Goal: Task Accomplishment & Management: Use online tool/utility

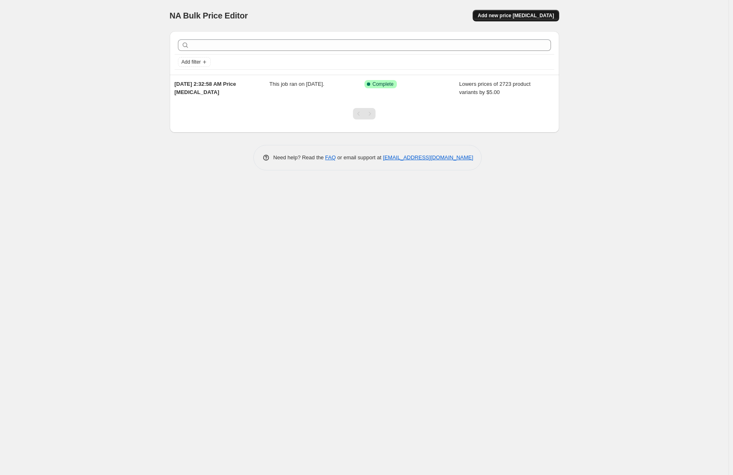
click at [534, 13] on span "Add new price [MEDICAL_DATA]" at bounding box center [516, 15] width 76 height 7
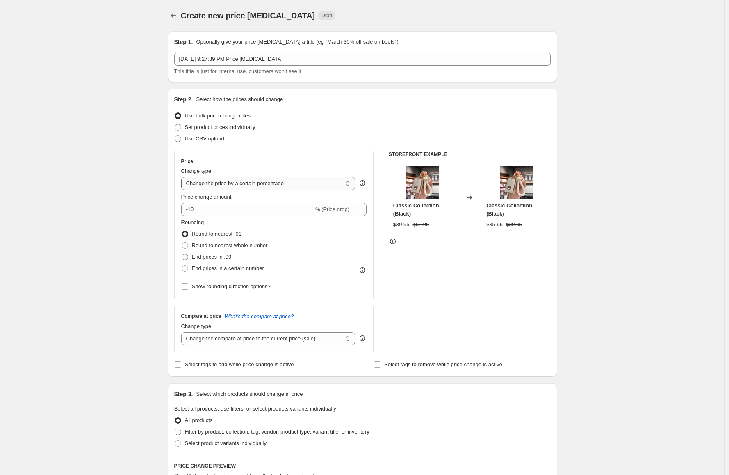
click at [253, 180] on select "Change the price to a certain amount Change the price by a certain amount Chang…" at bounding box center [268, 183] width 174 height 13
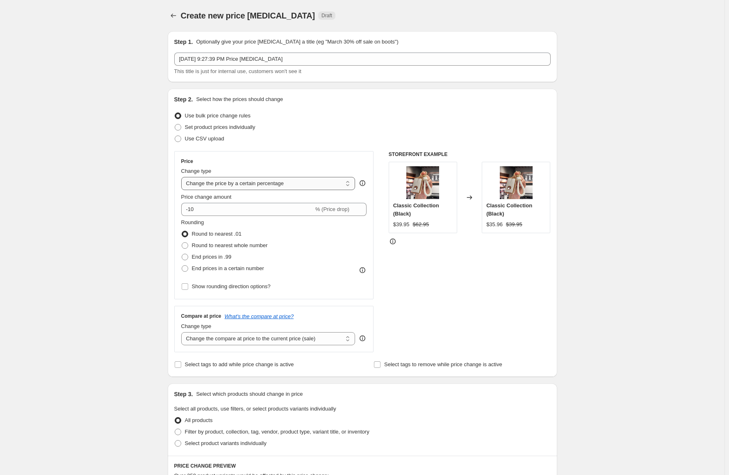
select select "by"
click at [183, 177] on select "Change the price to a certain amount Change the price by a certain amount Chang…" at bounding box center [268, 183] width 174 height 13
type input "-10.00"
click at [226, 180] on select "Change the price to a certain amount Change the price by a certain amount Chang…" at bounding box center [268, 183] width 174 height 13
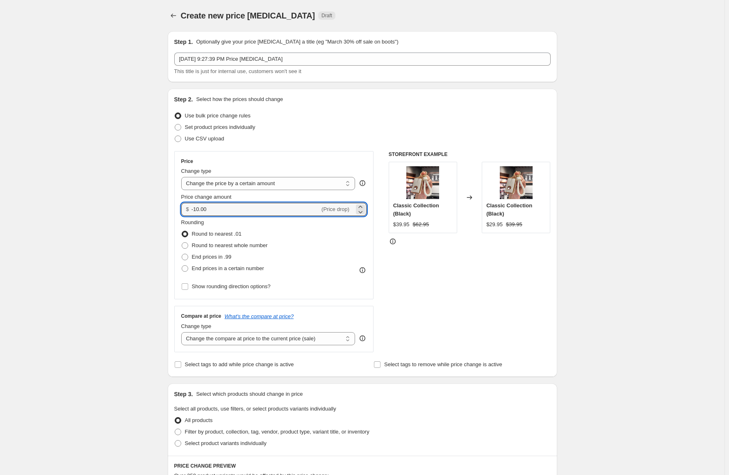
drag, startPoint x: 235, startPoint y: 206, endPoint x: 173, endPoint y: 204, distance: 61.5
click at [173, 204] on div "Step 2. Select how the prices should change Use bulk price change rules Set pro…" at bounding box center [363, 233] width 390 height 288
type input "3.00"
click at [154, 196] on div "Create new price change job. This page is ready Create new price change job Dra…" at bounding box center [362, 410] width 725 height 820
click at [217, 244] on span "Round to nearest whole number" at bounding box center [230, 245] width 76 height 6
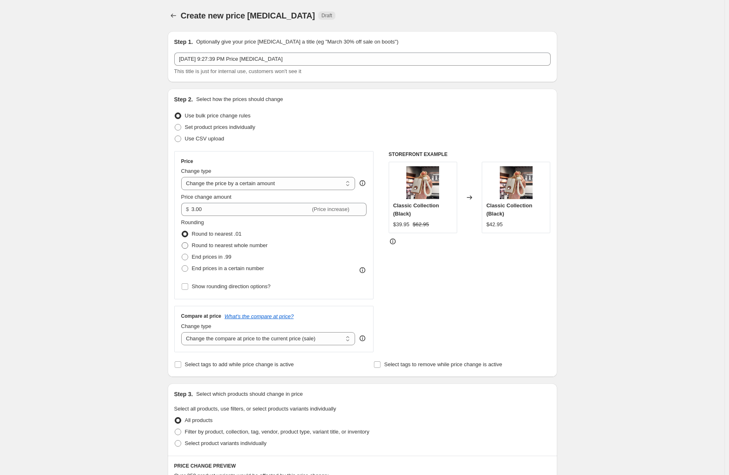
click at [182, 242] on input "Round to nearest whole number" at bounding box center [182, 242] width 0 height 0
radio input "true"
click at [232, 268] on span "End prices in a certain number" at bounding box center [228, 268] width 72 height 6
click at [182, 265] on input "End prices in a certain number" at bounding box center [182, 265] width 0 height 0
radio input "true"
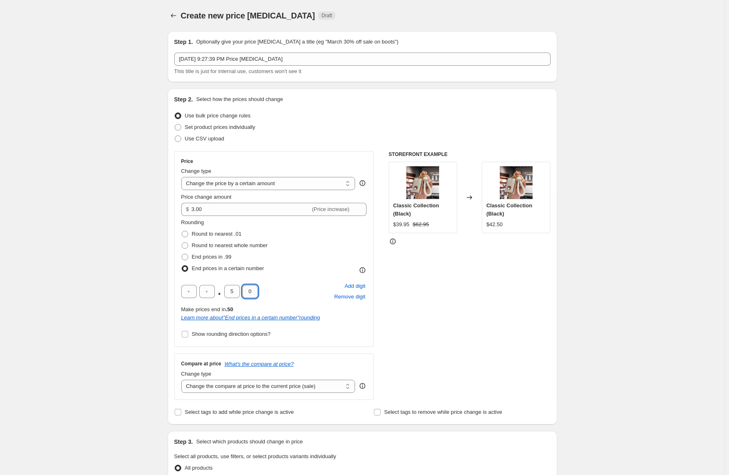
click at [251, 291] on input "0" at bounding box center [250, 291] width 16 height 13
click at [243, 288] on input "0" at bounding box center [250, 291] width 16 height 13
click at [238, 287] on input "5" at bounding box center [232, 291] width 16 height 13
drag, startPoint x: 228, startPoint y: 289, endPoint x: 222, endPoint y: 278, distance: 13.1
click at [227, 289] on input "5" at bounding box center [232, 291] width 16 height 13
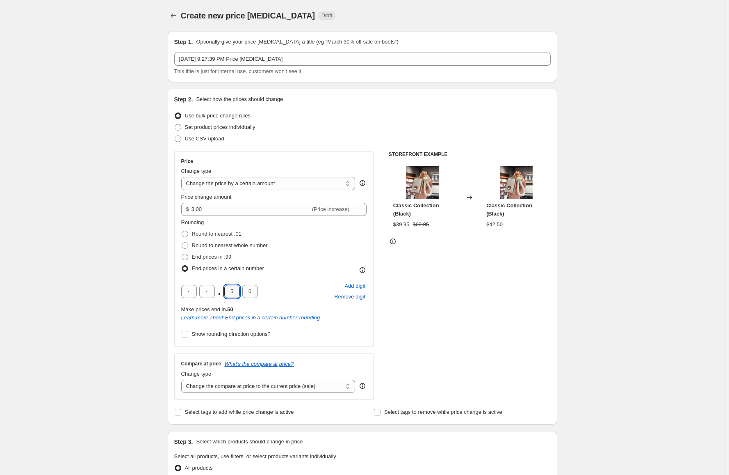
type input "9"
drag, startPoint x: 255, startPoint y: 289, endPoint x: 244, endPoint y: 289, distance: 10.3
click at [244, 289] on input "0" at bounding box center [250, 291] width 16 height 13
type input "5"
click at [80, 168] on div "Create new price change job. This page is ready Create new price change job Dra…" at bounding box center [362, 434] width 725 height 868
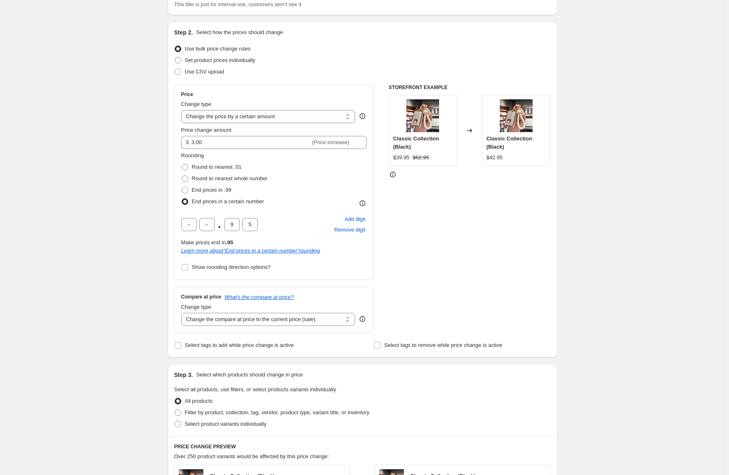
scroll to position [82, 0]
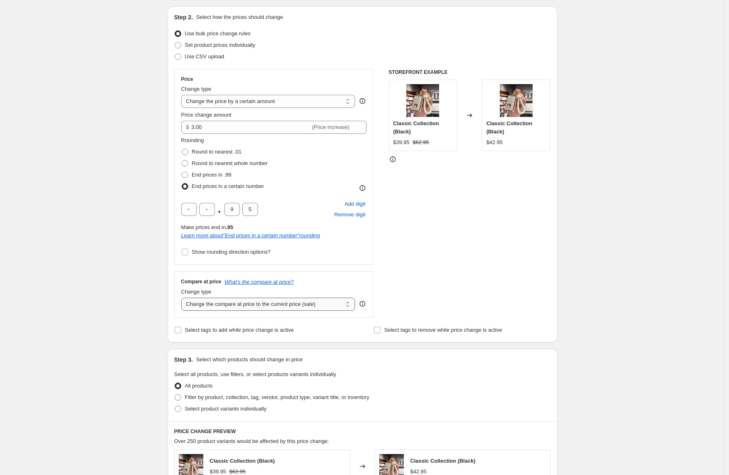
click at [248, 306] on select "Change the compare at price to the current price (sale) Change the compare at p…" at bounding box center [268, 303] width 174 height 13
select select "no_change"
click at [183, 297] on select "Change the compare at price to the current price (sale) Change the compare at p…" at bounding box center [268, 303] width 174 height 13
click at [129, 335] on div "Create new price change job. This page is ready Create new price change job Dra…" at bounding box center [362, 352] width 725 height 868
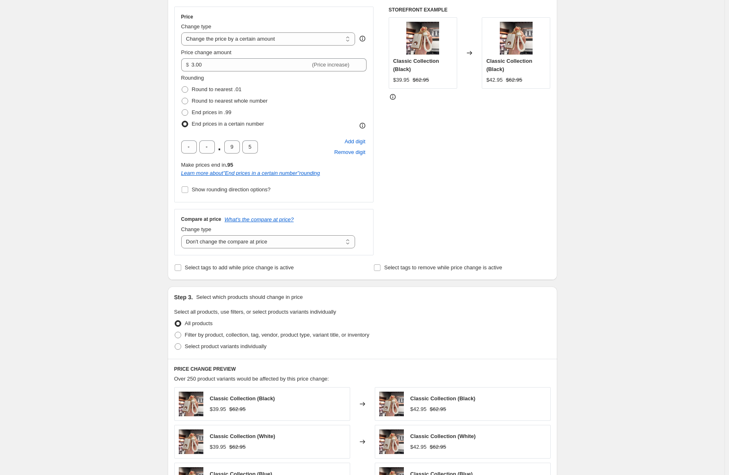
scroll to position [164, 0]
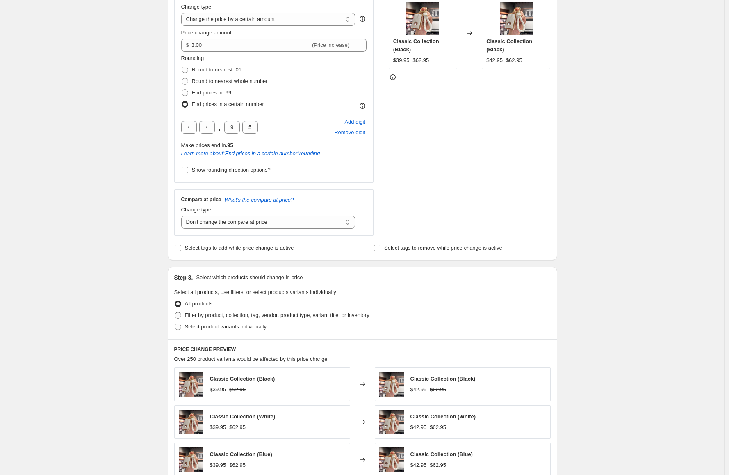
click at [232, 314] on span "Filter by product, collection, tag, vendor, product type, variant title, or inv…" at bounding box center [277, 315] width 185 height 6
click at [175, 312] on input "Filter by product, collection, tag, vendor, product type, variant title, or inv…" at bounding box center [175, 312] width 0 height 0
radio input "true"
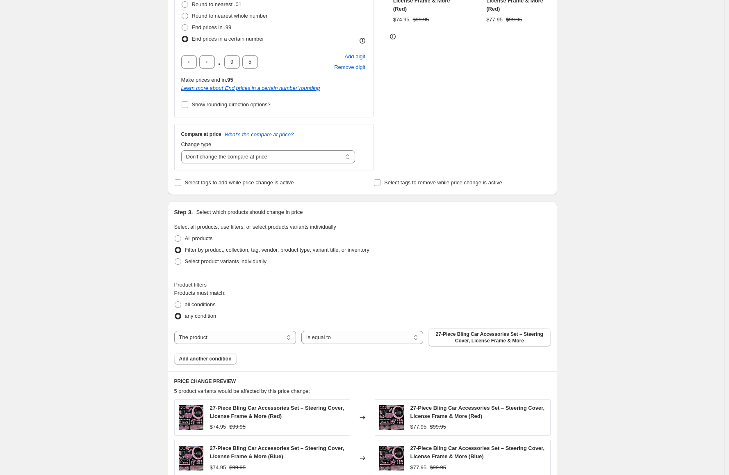
scroll to position [287, 0]
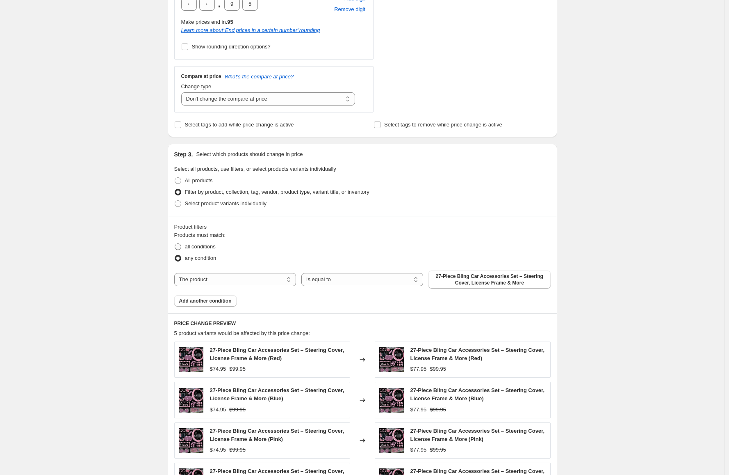
click at [209, 247] on span "all conditions" at bounding box center [200, 246] width 31 height 6
click at [175, 244] on input "all conditions" at bounding box center [175, 243] width 0 height 0
radio input "true"
click at [214, 256] on span "any condition" at bounding box center [201, 258] width 32 height 6
click at [175, 255] on input "any condition" at bounding box center [175, 255] width 0 height 0
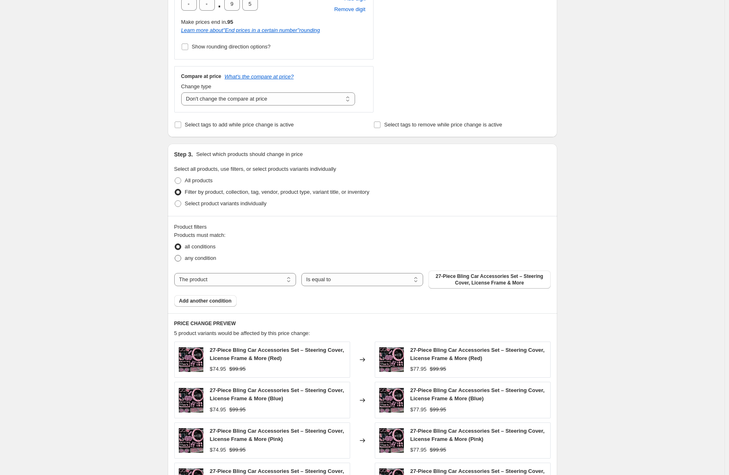
radio input "true"
click at [253, 283] on select "The product The product's collection The product's tag The product's vendor The…" at bounding box center [235, 279] width 122 height 13
drag, startPoint x: 253, startPoint y: 283, endPoint x: 251, endPoint y: 278, distance: 4.8
click at [252, 283] on select "The product The product's collection The product's tag The product's vendor The…" at bounding box center [235, 279] width 122 height 13
drag, startPoint x: 241, startPoint y: 270, endPoint x: 242, endPoint y: 277, distance: 7.1
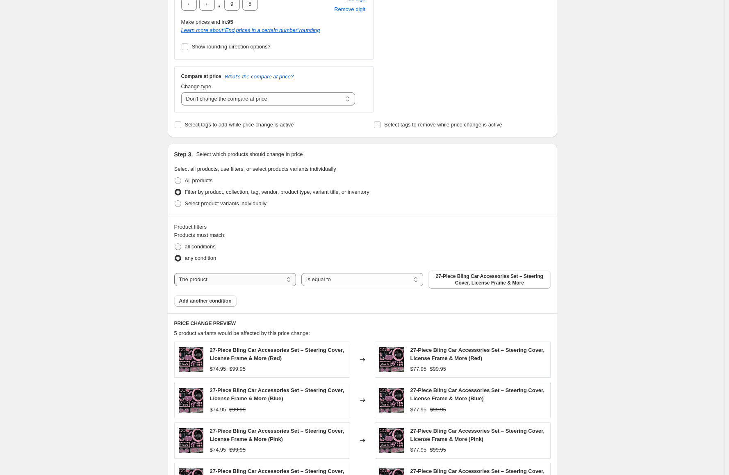
click at [241, 271] on div "The product The product's collection The product's tag The product's vendor The…" at bounding box center [362, 279] width 377 height 18
click at [244, 280] on select "The product The product's collection The product's tag The product's vendor The…" at bounding box center [235, 279] width 122 height 13
select select "tag"
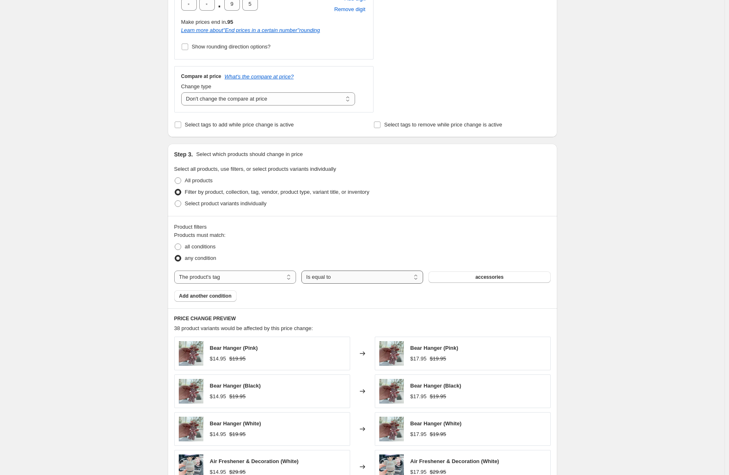
click at [361, 275] on select "Is equal to Is not equal to" at bounding box center [362, 276] width 122 height 13
click at [228, 295] on span "Add another condition" at bounding box center [205, 295] width 53 height 7
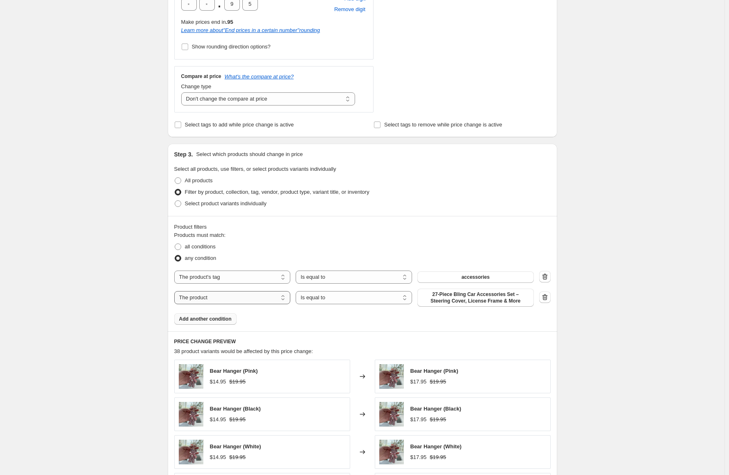
click at [236, 295] on select "The product The product's collection The product's tag The product's vendor The…" at bounding box center [232, 297] width 116 height 13
select select "tag"
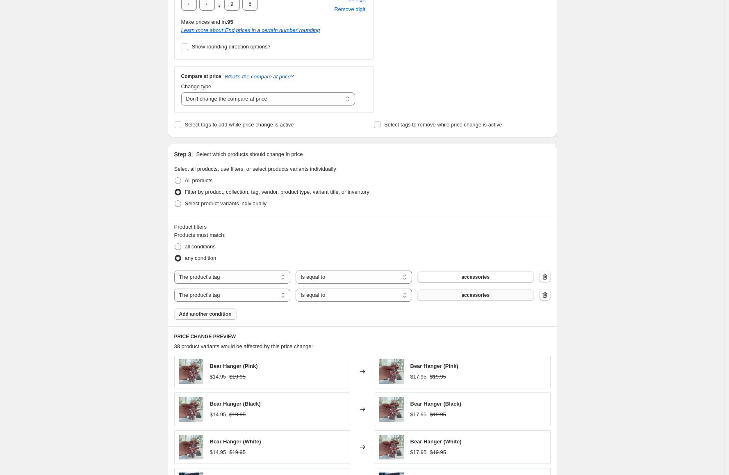
click at [473, 295] on span "accessories" at bounding box center [475, 295] width 28 height 7
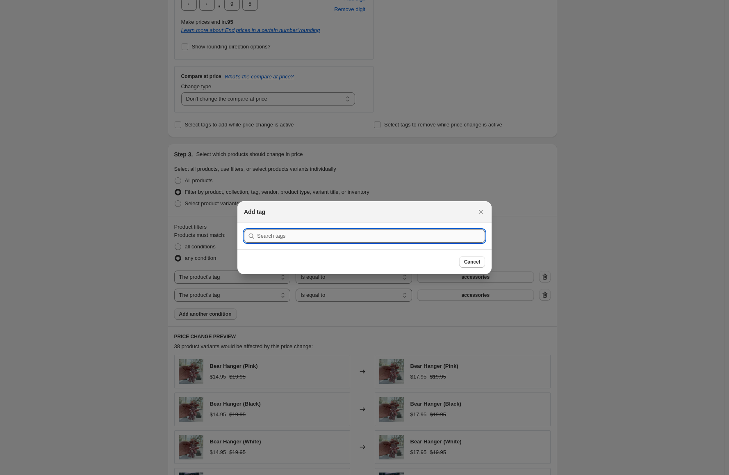
click at [323, 237] on input ":r2n:" at bounding box center [371, 235] width 228 height 13
click at [322, 233] on input ":r2n:" at bounding box center [371, 235] width 228 height 13
type input "l"
type input "keychain"
click at [244, 223] on button "Submit" at bounding box center [255, 227] width 23 height 9
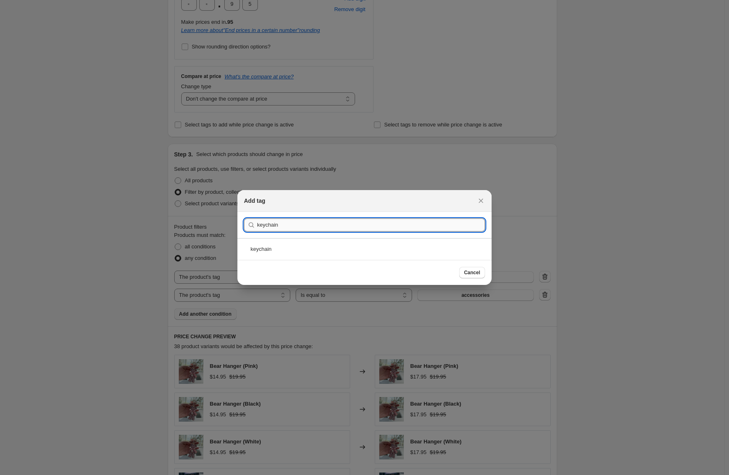
click at [325, 241] on div "keychain" at bounding box center [364, 249] width 254 height 22
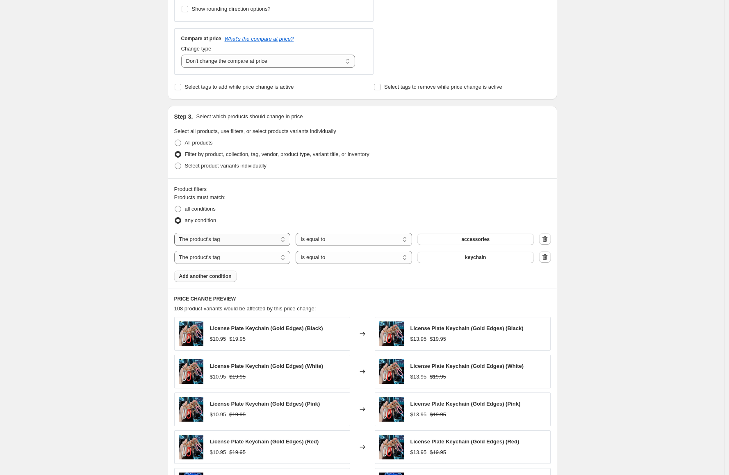
scroll to position [328, 0]
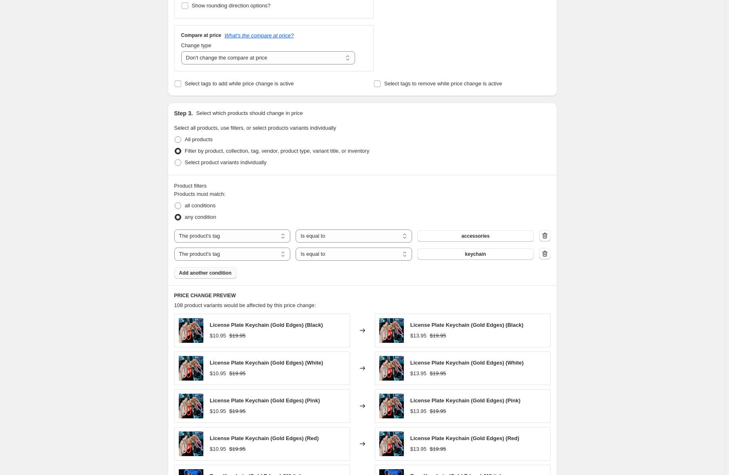
click at [212, 269] on button "Add another condition" at bounding box center [205, 272] width 62 height 11
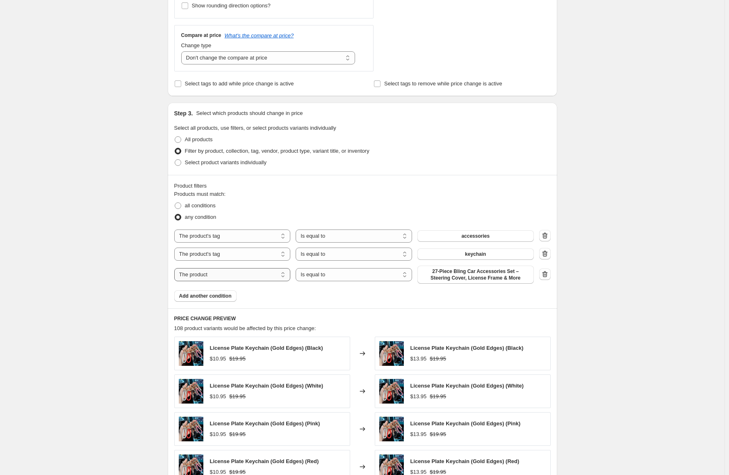
click at [219, 273] on select "The product The product's collection The product's tag The product's vendor The…" at bounding box center [232, 274] width 116 height 13
select select "tag"
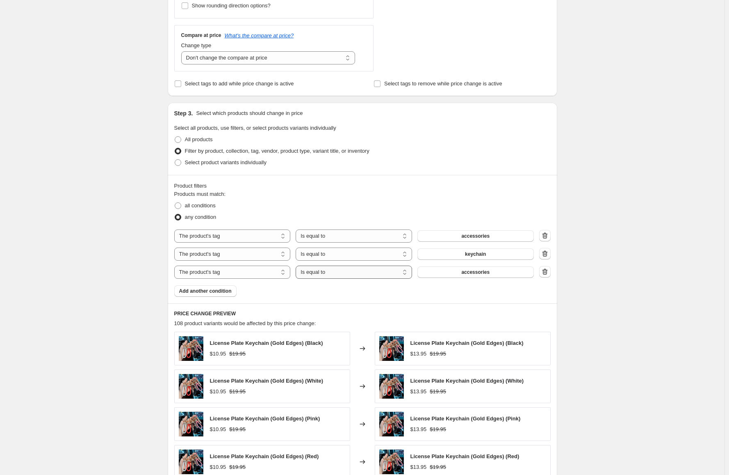
click at [340, 269] on select "Is equal to Is not equal to" at bounding box center [354, 271] width 116 height 13
click at [482, 271] on span "accessories" at bounding box center [475, 272] width 28 height 7
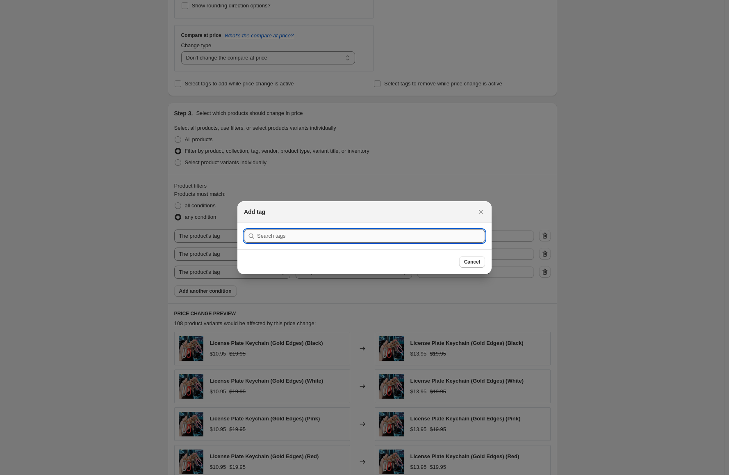
click at [334, 229] on input ":r2t:" at bounding box center [371, 235] width 228 height 13
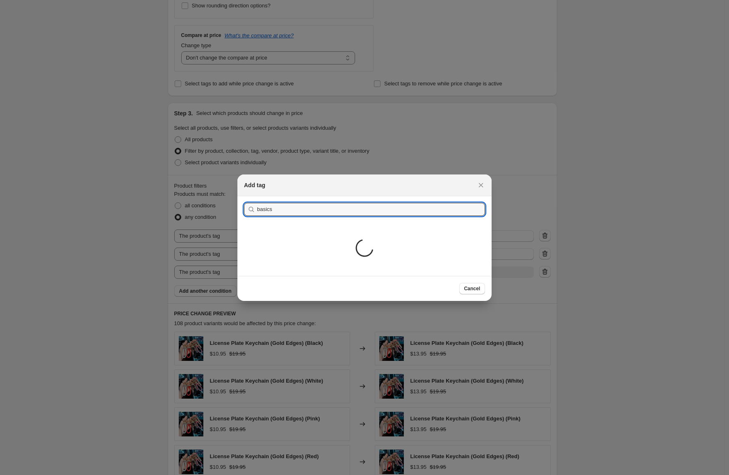
click at [361, 235] on div "Loading..." at bounding box center [365, 248] width 18 height 53
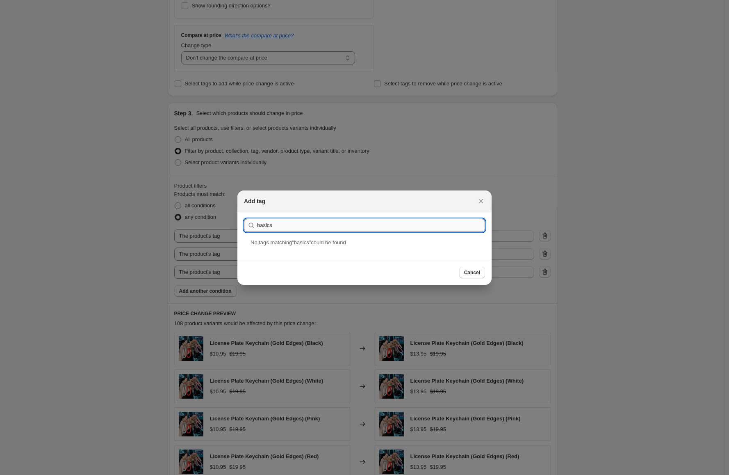
click at [328, 228] on input "basics" at bounding box center [371, 225] width 228 height 13
type input "basic"
click at [349, 250] on div "basic collection" at bounding box center [364, 249] width 254 height 22
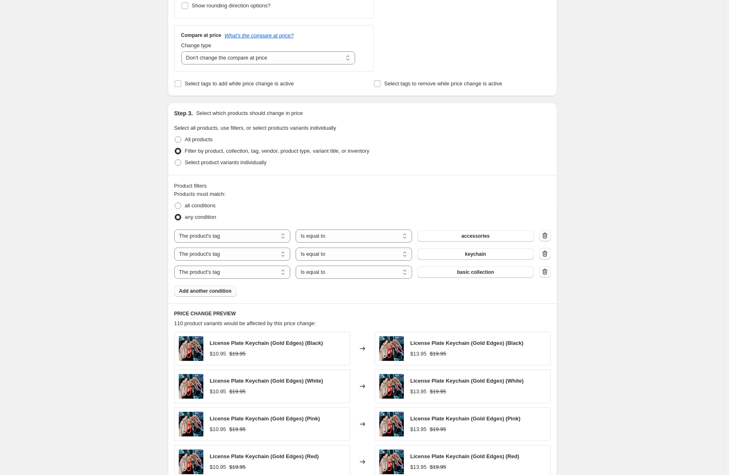
click at [228, 288] on span "Add another condition" at bounding box center [205, 291] width 53 height 7
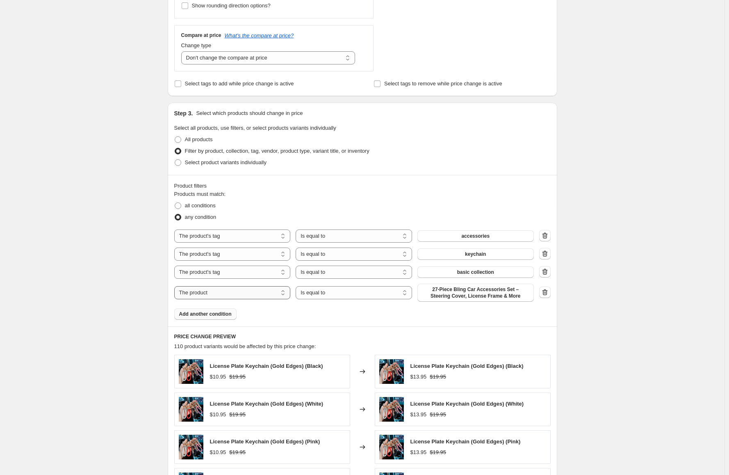
click at [207, 296] on select "The product The product's collection The product's tag The product's vendor The…" at bounding box center [232, 292] width 116 height 13
select select "tag"
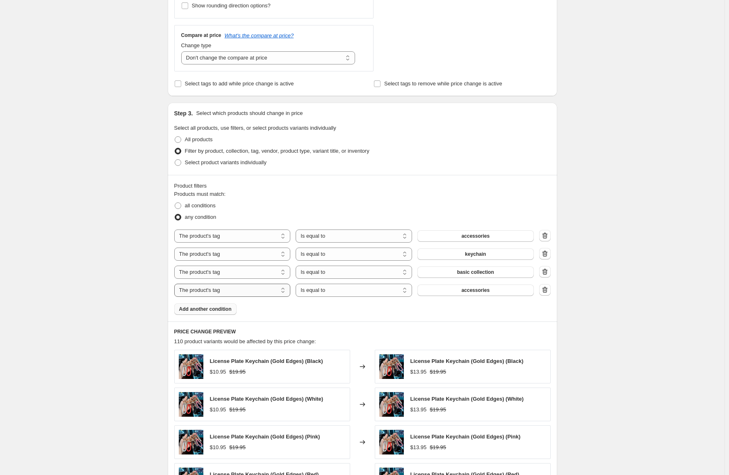
click at [245, 289] on select "The product The product's collection The product's tag The product's vendor The…" at bounding box center [232, 289] width 116 height 13
drag, startPoint x: 105, startPoint y: 261, endPoint x: 115, endPoint y: 268, distance: 12.4
click at [105, 261] on div "Create new price change job. This page is ready Create new price change job Dra…" at bounding box center [362, 179] width 725 height 1014
click at [338, 289] on select "Is equal to Is not equal to" at bounding box center [354, 289] width 116 height 13
click at [451, 291] on button "accessories" at bounding box center [476, 289] width 116 height 11
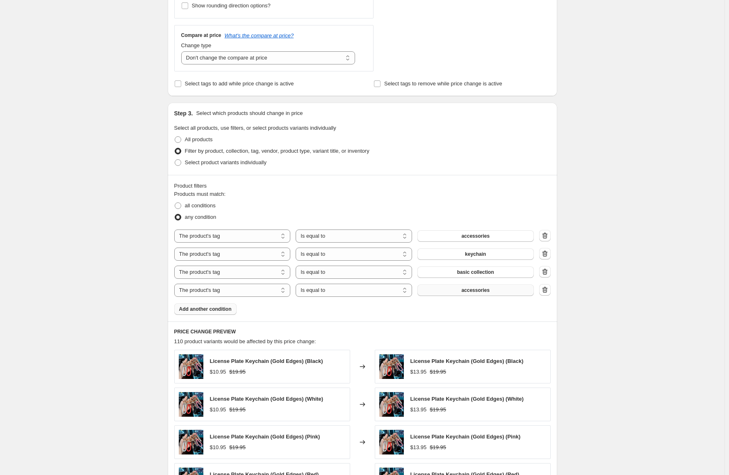
scroll to position [0, 0]
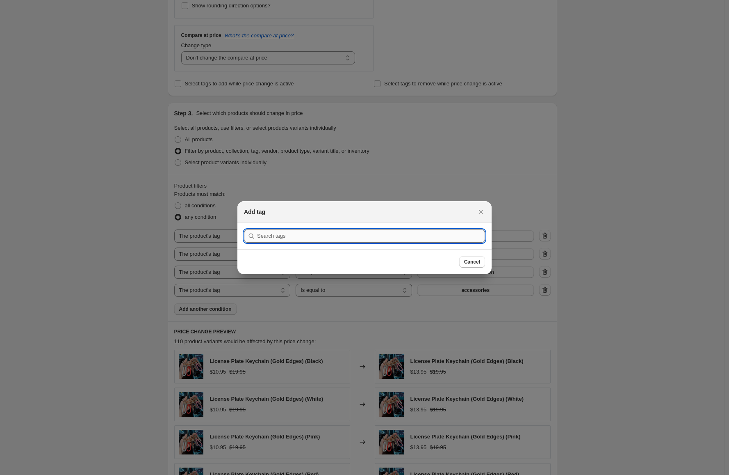
click at [303, 235] on input ":r33:" at bounding box center [371, 235] width 228 height 13
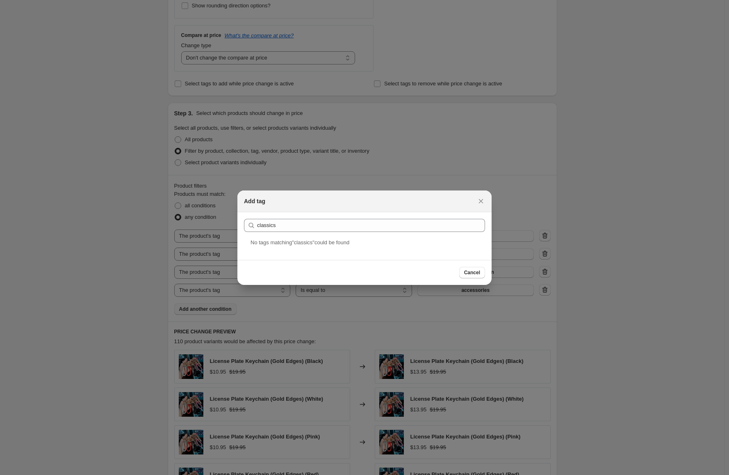
click at [297, 239] on span "No tag s matching " classics " could be found" at bounding box center [300, 242] width 99 height 6
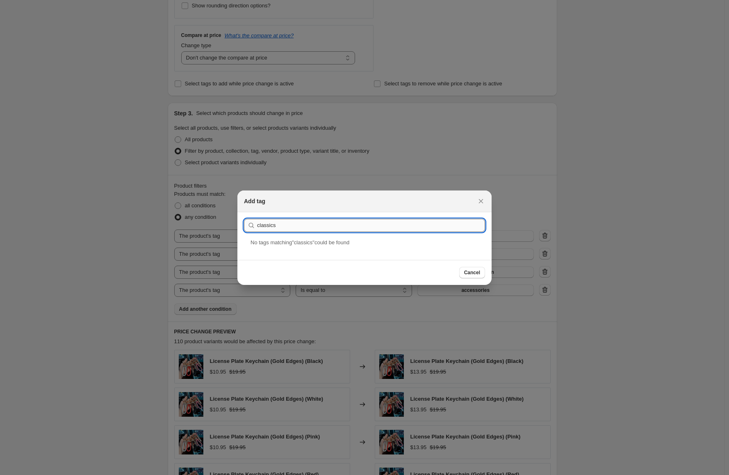
click at [296, 227] on input "classics" at bounding box center [371, 225] width 228 height 13
type input "elegant"
click at [287, 250] on div "elegant" at bounding box center [364, 249] width 254 height 22
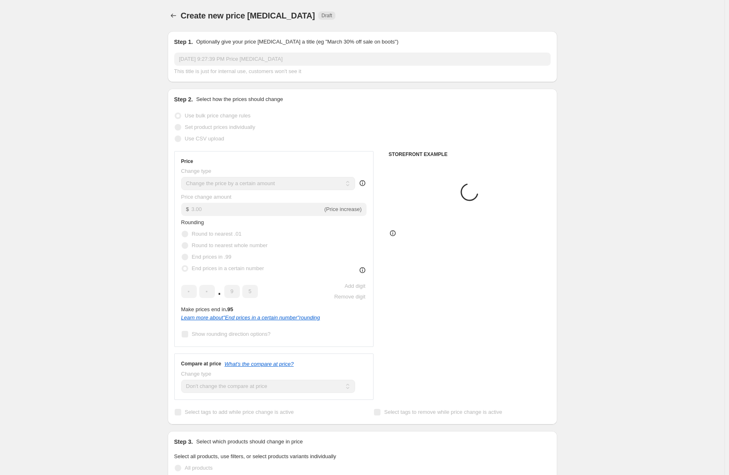
scroll to position [328, 0]
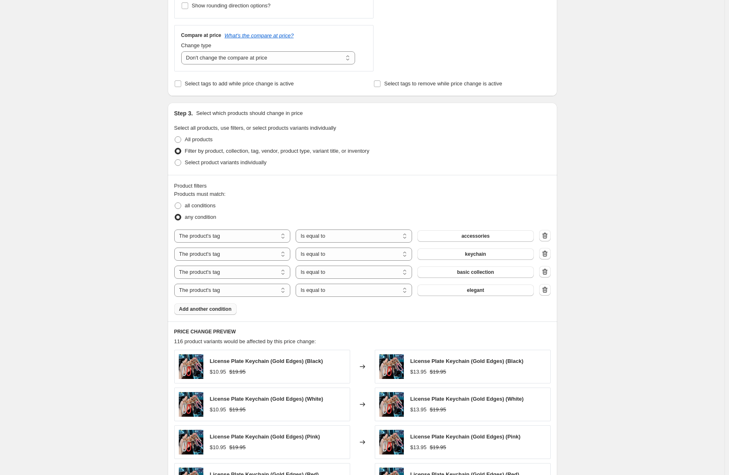
click at [217, 310] on span "Add another condition" at bounding box center [205, 309] width 53 height 7
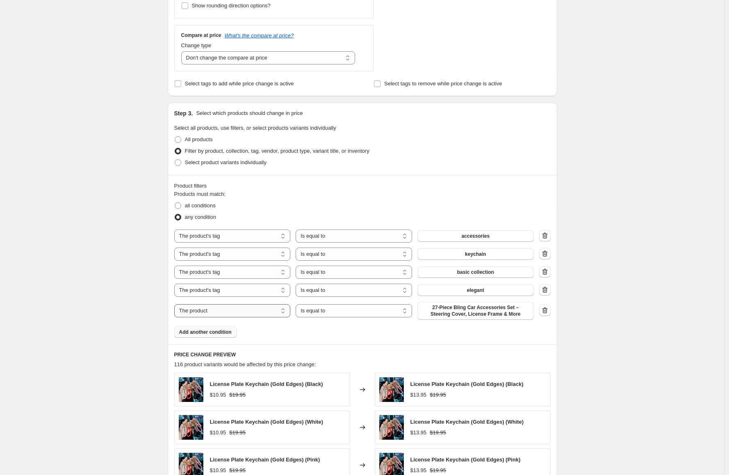
click at [217, 311] on select "The product The product's collection The product's tag The product's vendor The…" at bounding box center [232, 310] width 116 height 13
select select "tag"
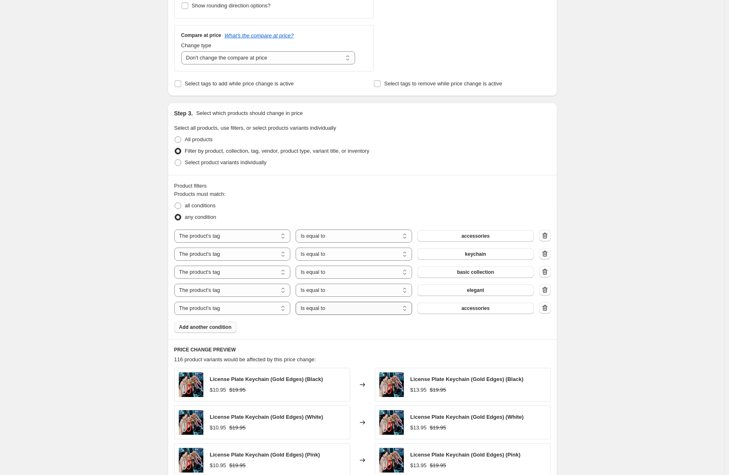
click at [347, 312] on select "Is equal to Is not equal to" at bounding box center [354, 307] width 116 height 13
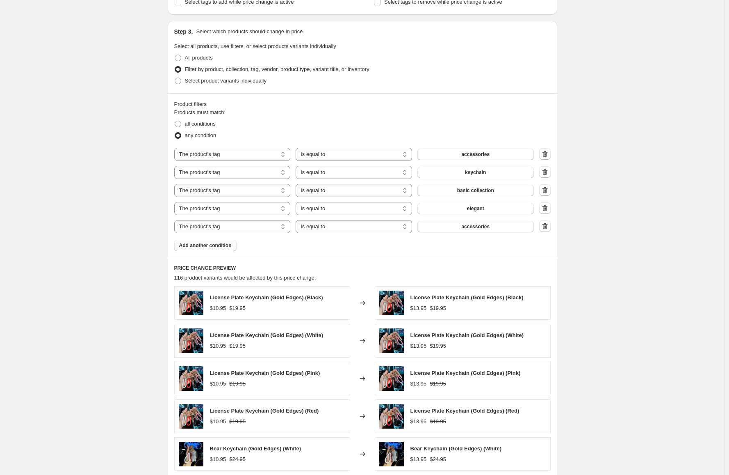
scroll to position [410, 0]
click at [317, 226] on select "Is equal to Is not equal to" at bounding box center [354, 225] width 116 height 13
click at [453, 229] on button "accessories" at bounding box center [476, 225] width 116 height 11
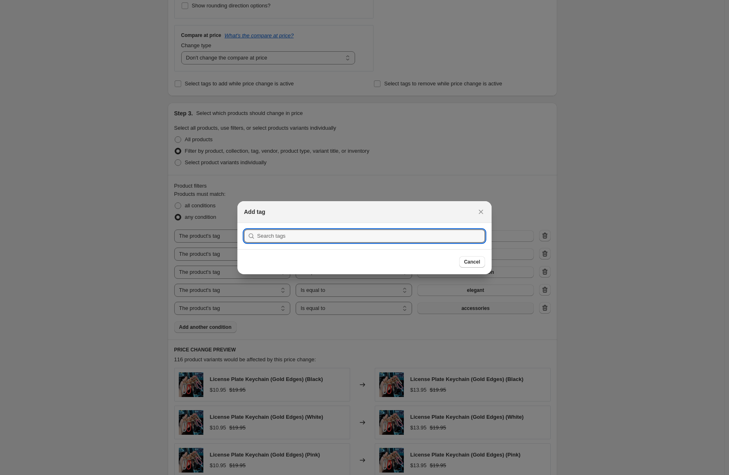
scroll to position [0, 0]
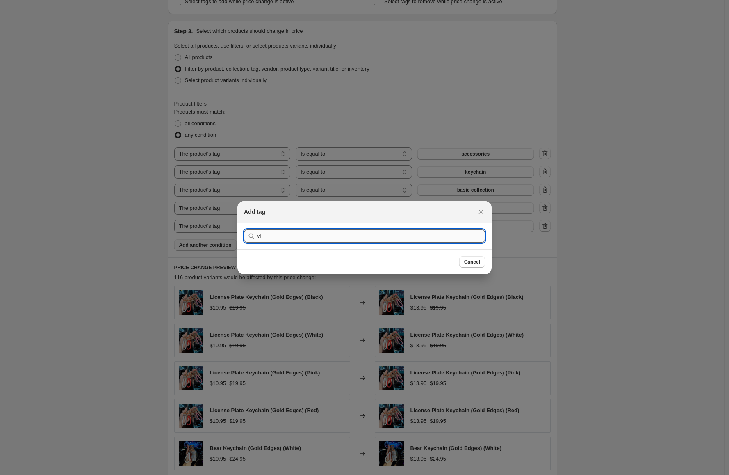
type input "v"
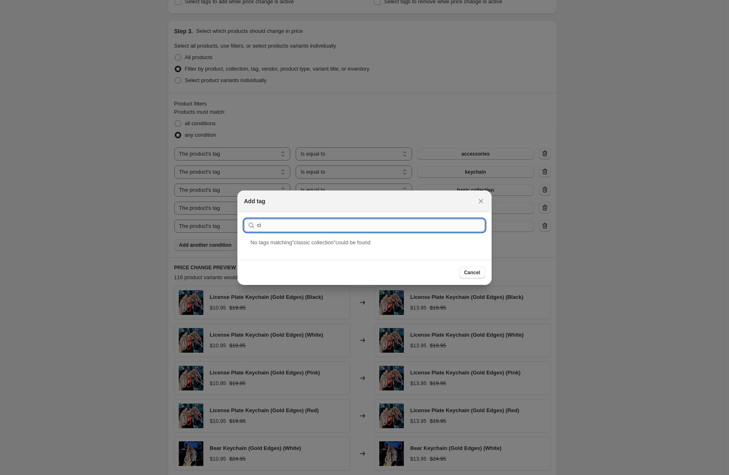
type input "c"
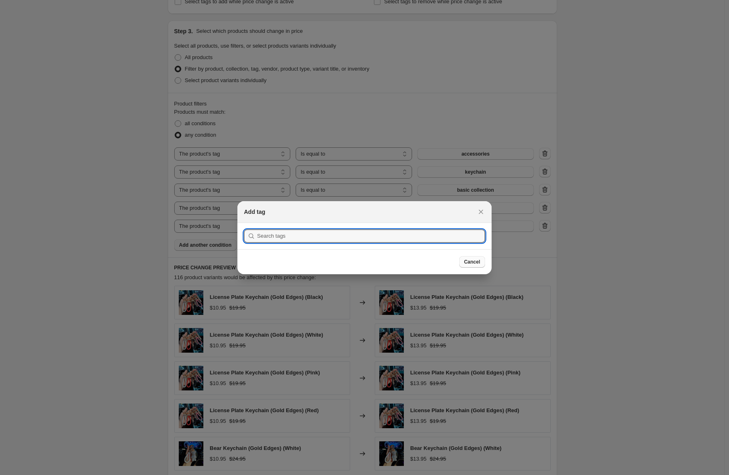
click at [475, 264] on span "Cancel" at bounding box center [472, 261] width 16 height 7
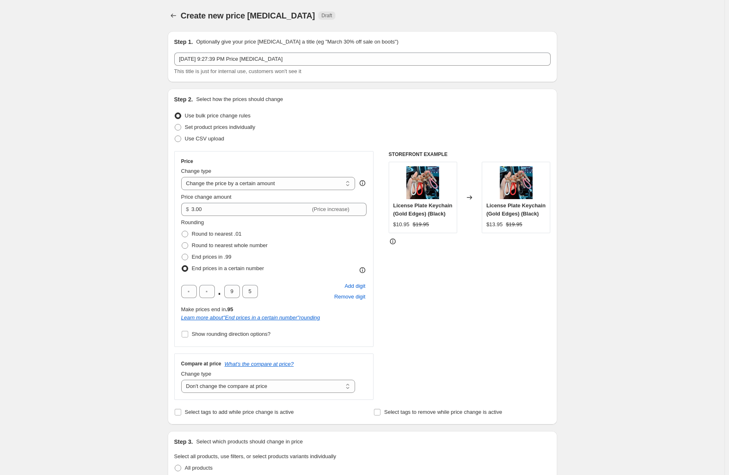
scroll to position [410, 0]
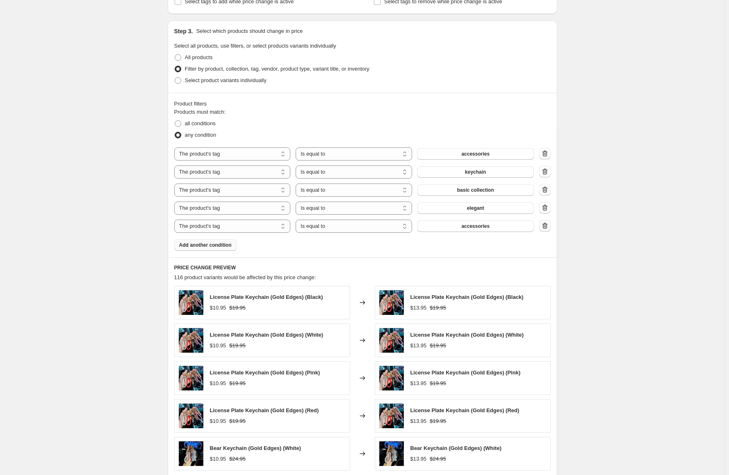
click at [546, 228] on icon "button" at bounding box center [545, 226] width 8 height 8
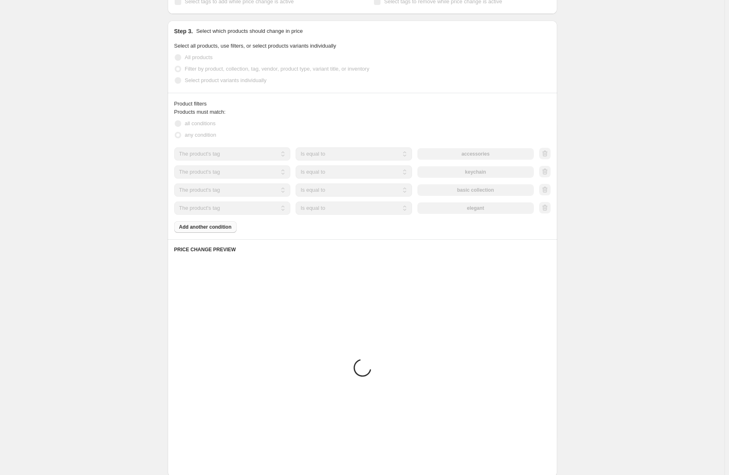
click at [613, 243] on div "Create new price change job. This page is ready Create new price change job Dra…" at bounding box center [362, 97] width 725 height 1014
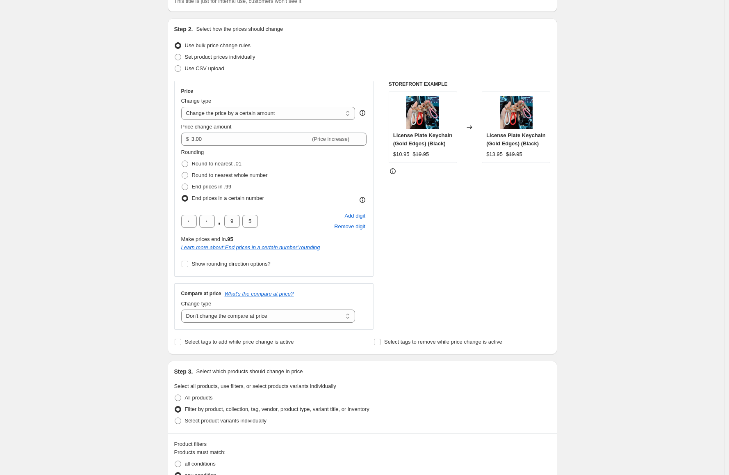
scroll to position [48, 0]
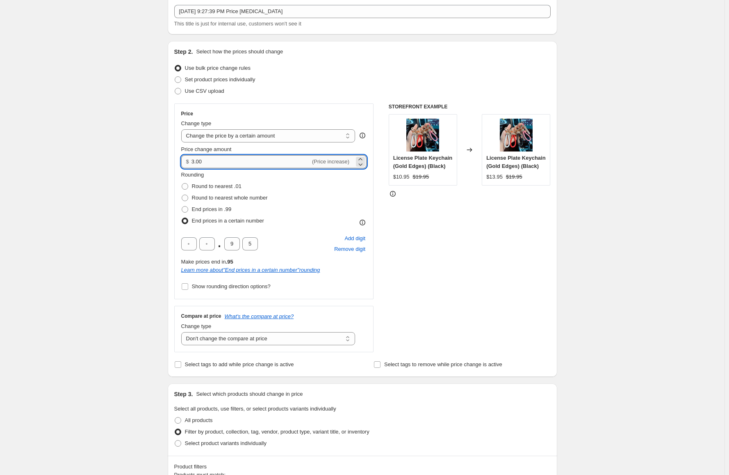
click at [203, 160] on input "3.00" at bounding box center [251, 161] width 119 height 13
type input "5.00"
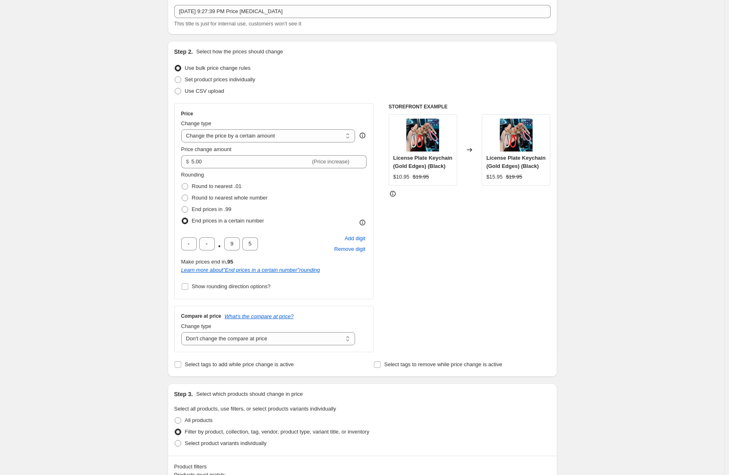
click at [145, 148] on div "Create new price change job. This page is ready Create new price change job Dra…" at bounding box center [362, 459] width 725 height 1014
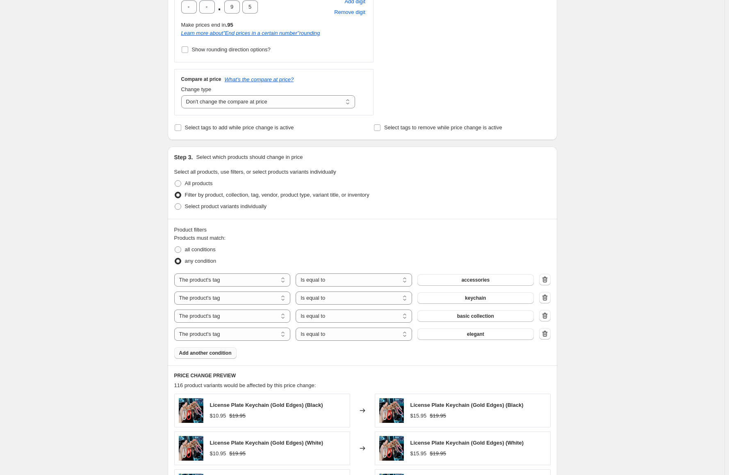
scroll to position [376, 0]
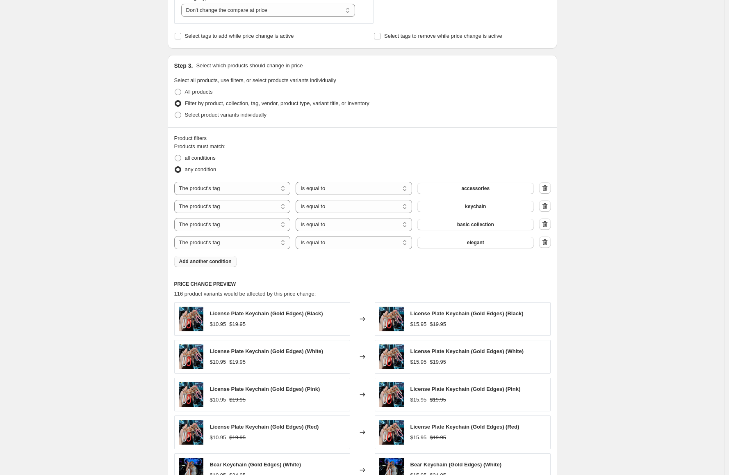
click at [221, 264] on span "Add another condition" at bounding box center [205, 261] width 53 height 7
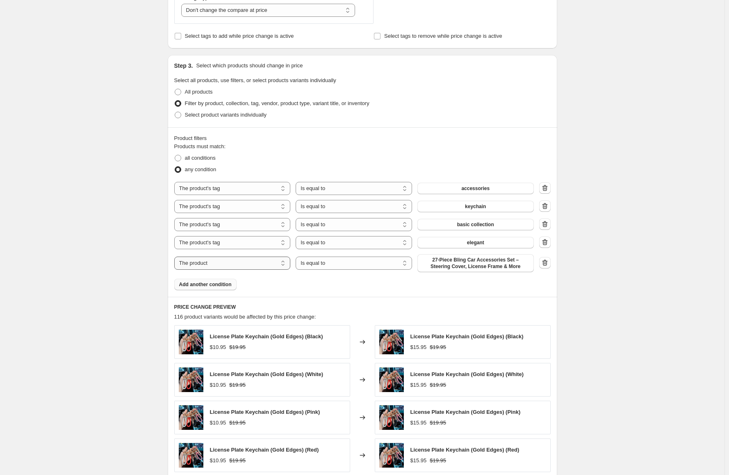
click at [221, 265] on select "The product The product's collection The product's tag The product's vendor The…" at bounding box center [232, 262] width 116 height 13
select select "tag"
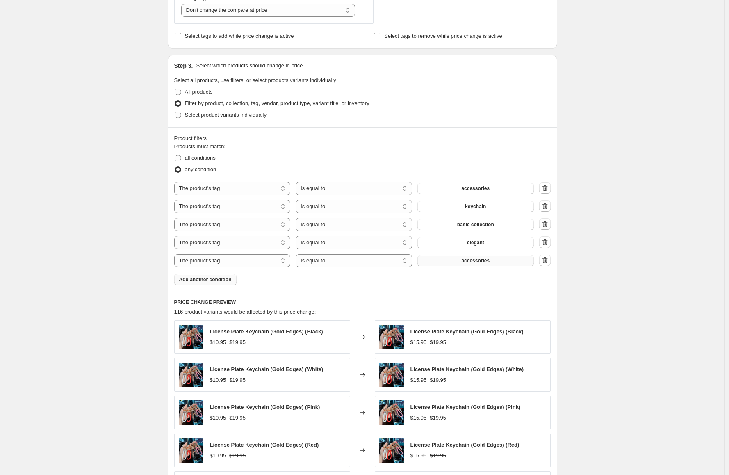
click at [470, 263] on span "accessories" at bounding box center [475, 260] width 28 height 7
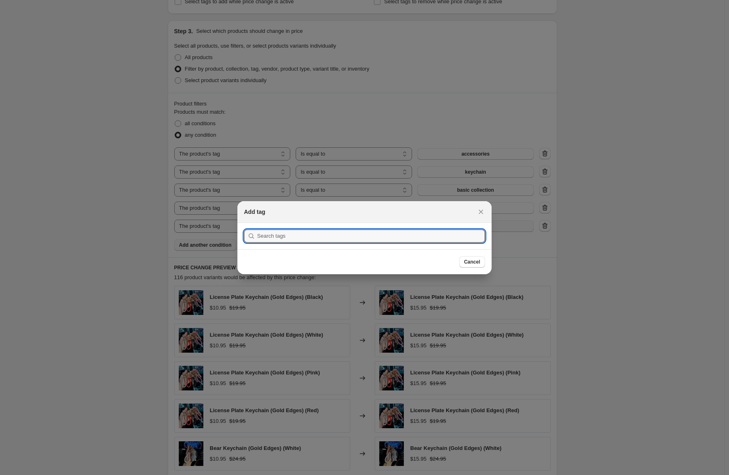
scroll to position [0, 0]
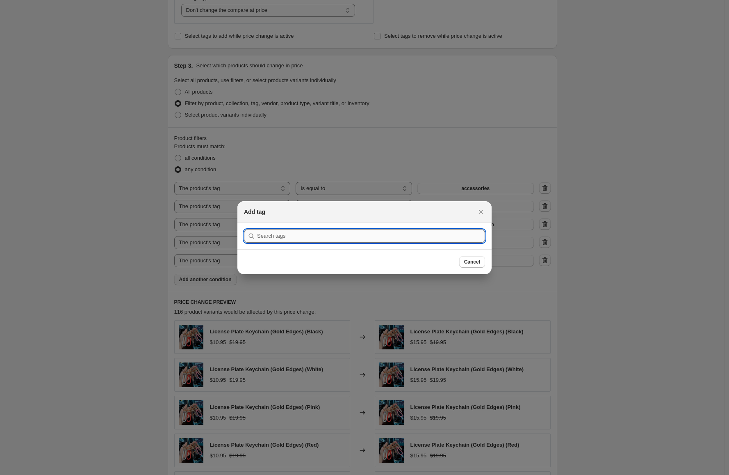
click at [352, 234] on input ":r3f:" at bounding box center [371, 235] width 228 height 13
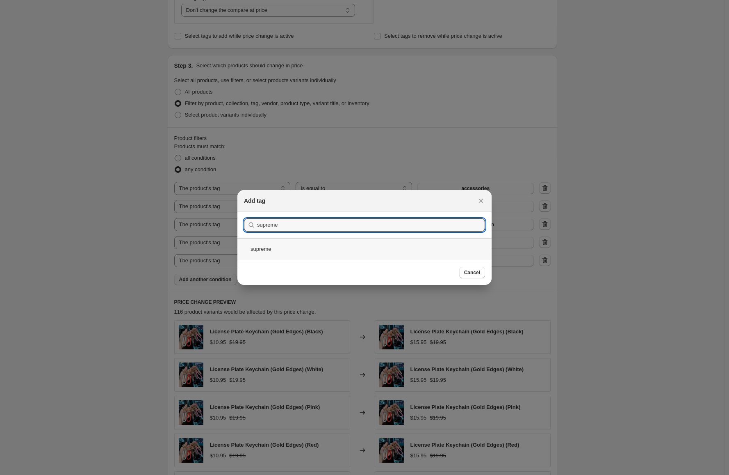
type input "supreme"
click at [303, 244] on div "supreme" at bounding box center [364, 249] width 254 height 22
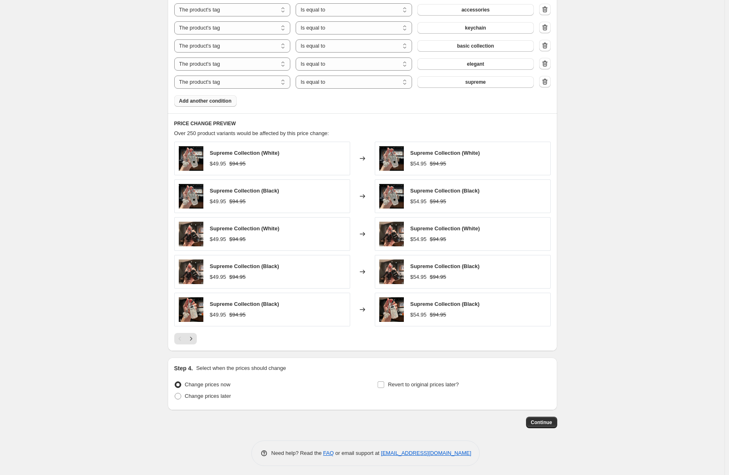
scroll to position [558, 0]
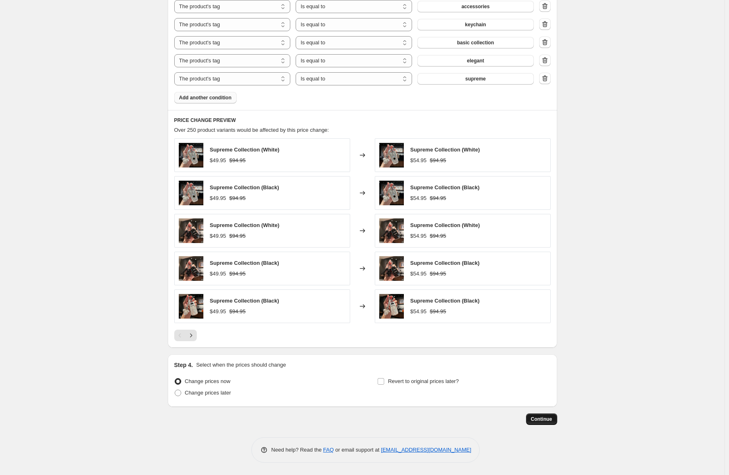
click at [548, 415] on button "Continue" at bounding box center [541, 418] width 31 height 11
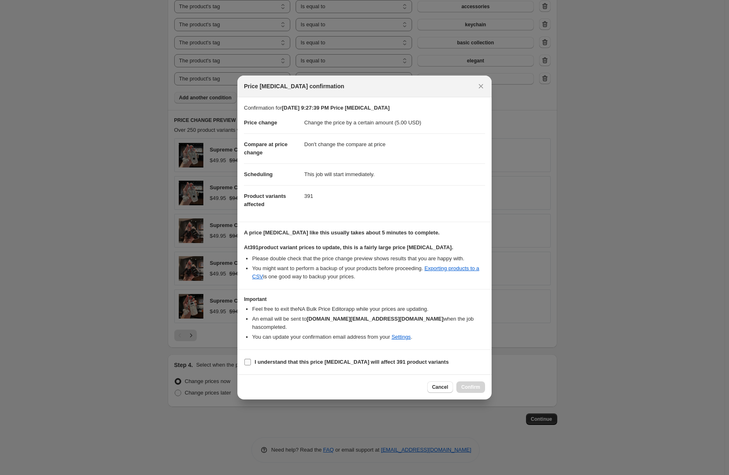
click at [283, 359] on b "I understand that this price change job will affect 391 product variants" at bounding box center [352, 362] width 194 height 6
click at [251, 359] on input "I understand that this price change job will affect 391 product variants" at bounding box center [247, 362] width 7 height 7
checkbox input "true"
click at [473, 381] on button "Confirm" at bounding box center [471, 386] width 29 height 11
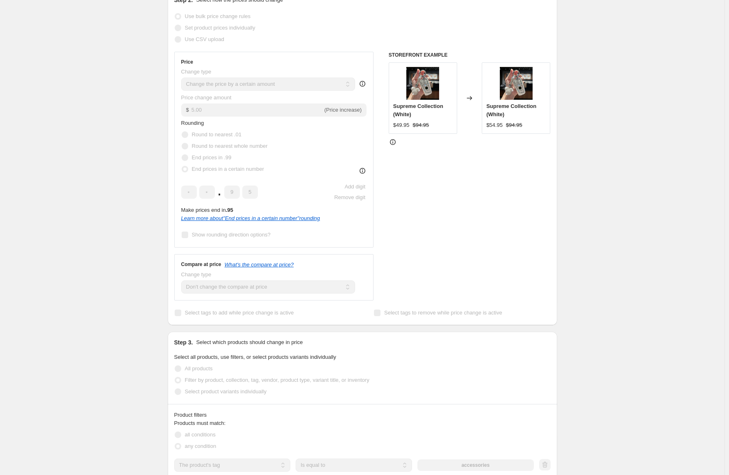
scroll to position [246, 0]
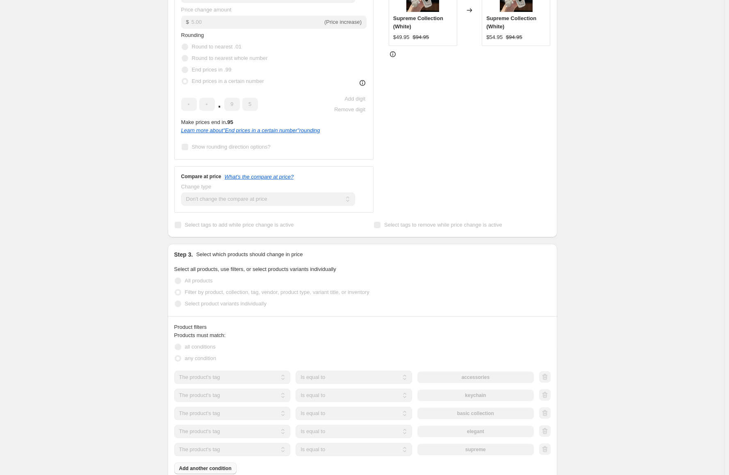
select select "by"
select select "no_change"
select select "tag"
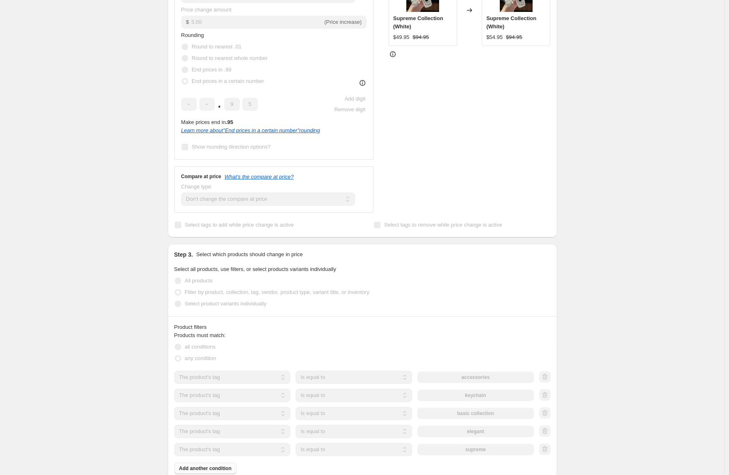
select select "tag"
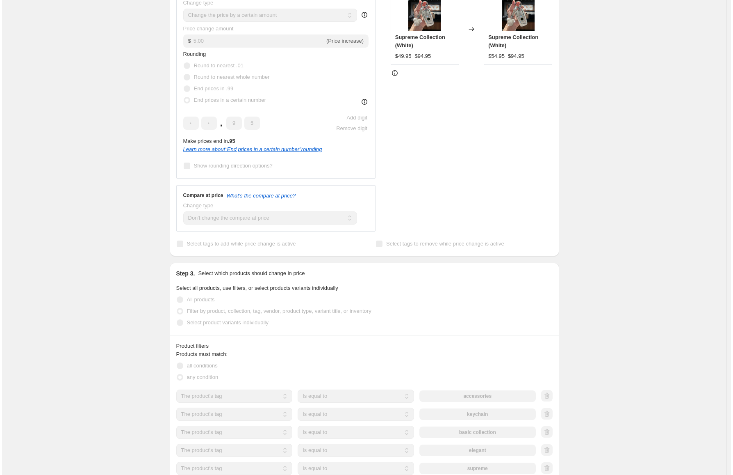
scroll to position [0, 0]
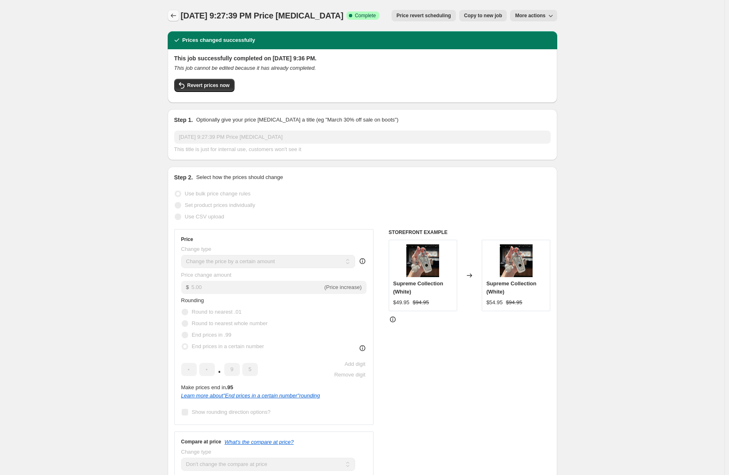
click at [178, 15] on icon "Price change jobs" at bounding box center [173, 15] width 8 height 8
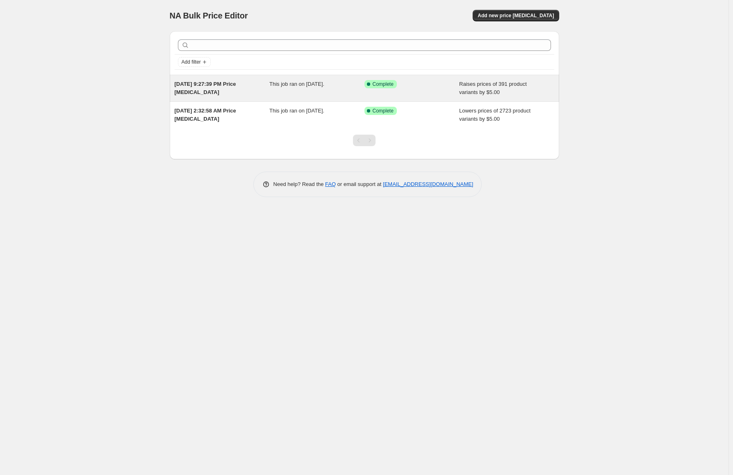
click at [437, 90] on div "Success Complete Complete" at bounding box center [412, 88] width 95 height 16
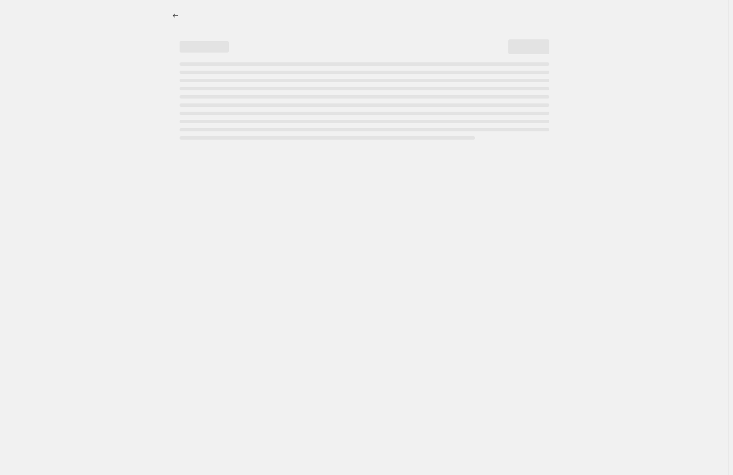
select select "by"
select select "no_change"
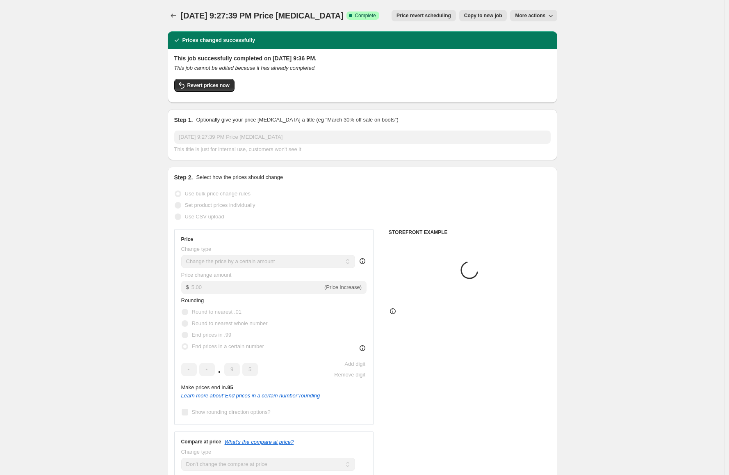
select select "tag"
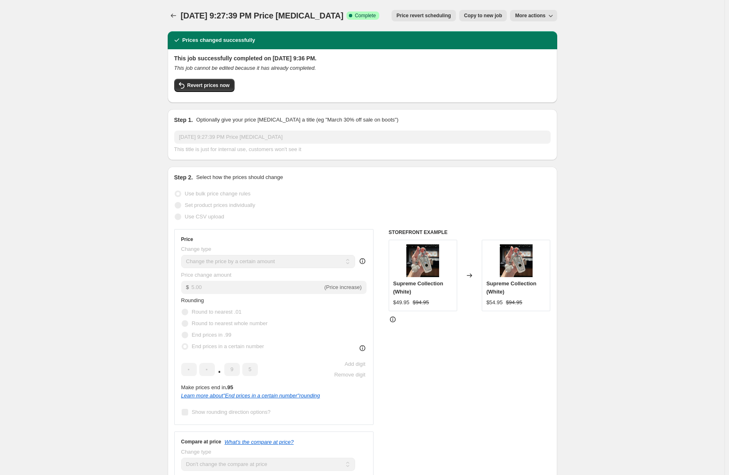
click at [237, 85] on div "Revert prices now" at bounding box center [362, 87] width 377 height 17
click at [224, 87] on span "Revert prices now" at bounding box center [208, 85] width 42 height 7
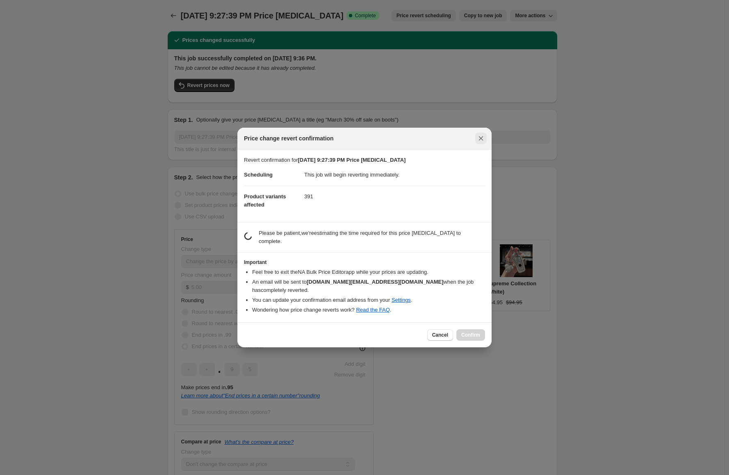
click at [476, 143] on button "Close" at bounding box center [480, 137] width 11 height 11
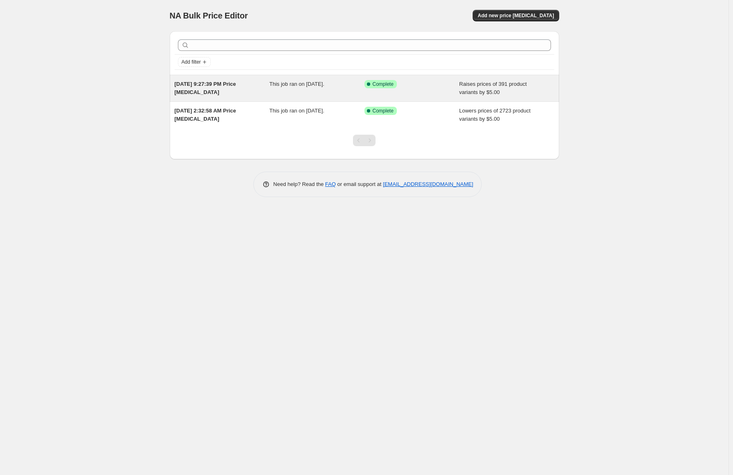
click at [361, 93] on div "This job ran on [DATE]." at bounding box center [316, 88] width 95 height 16
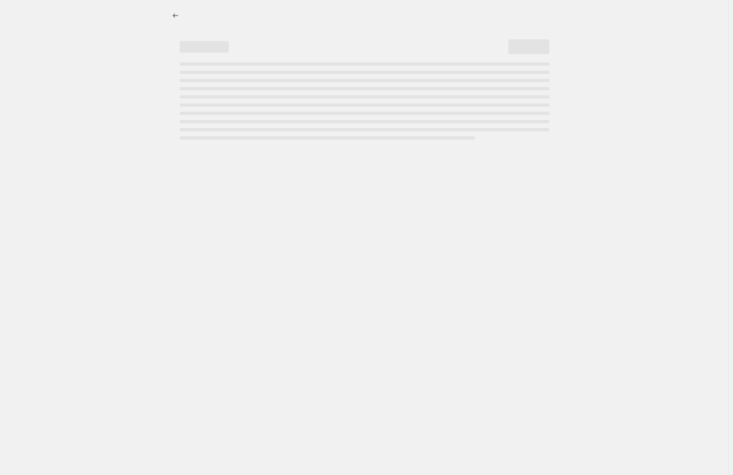
select select "by"
select select "no_change"
select select "tag"
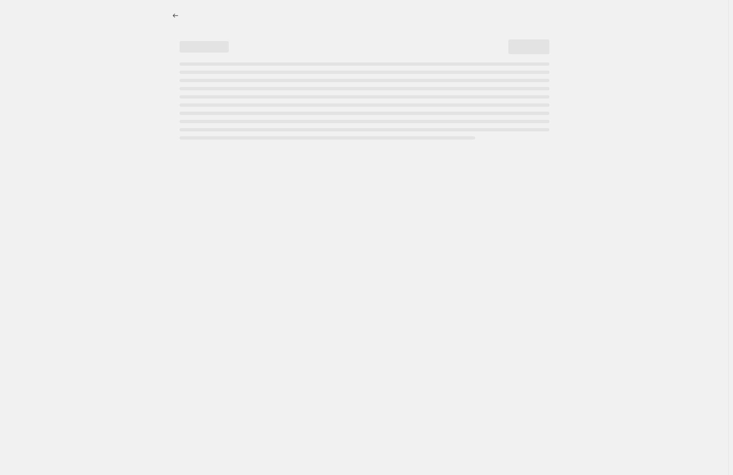
select select "tag"
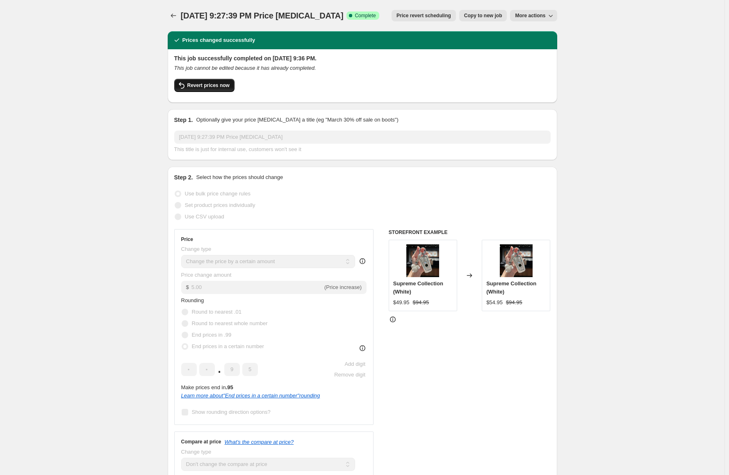
click at [225, 84] on span "Revert prices now" at bounding box center [208, 85] width 42 height 7
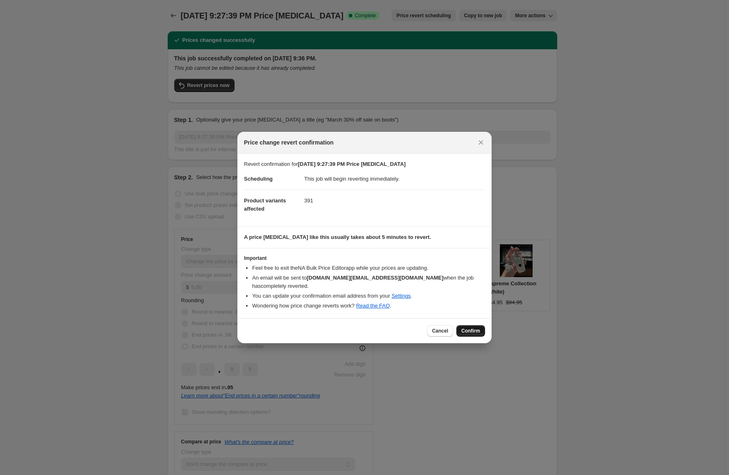
click at [475, 327] on span "Confirm" at bounding box center [470, 330] width 19 height 7
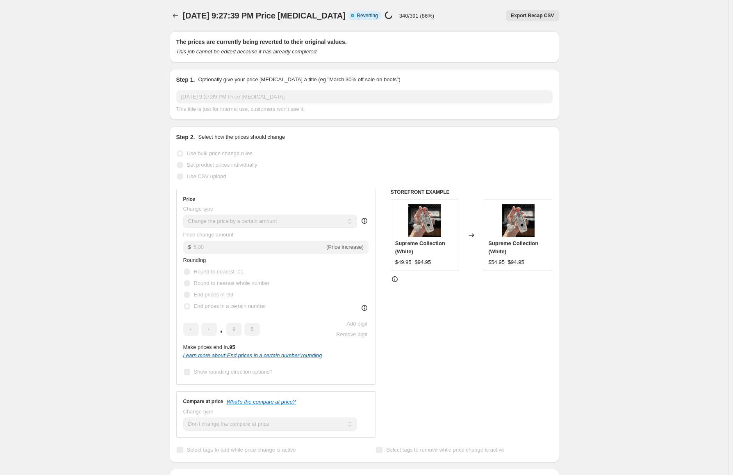
select select "by"
select select "no_change"
select select "tag"
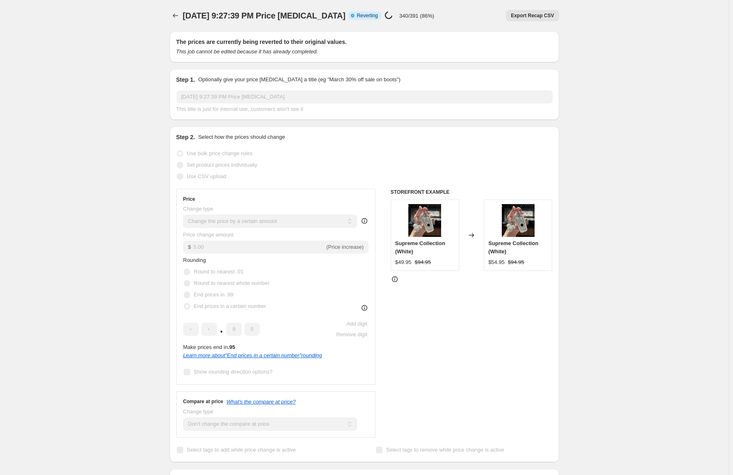
select select "tag"
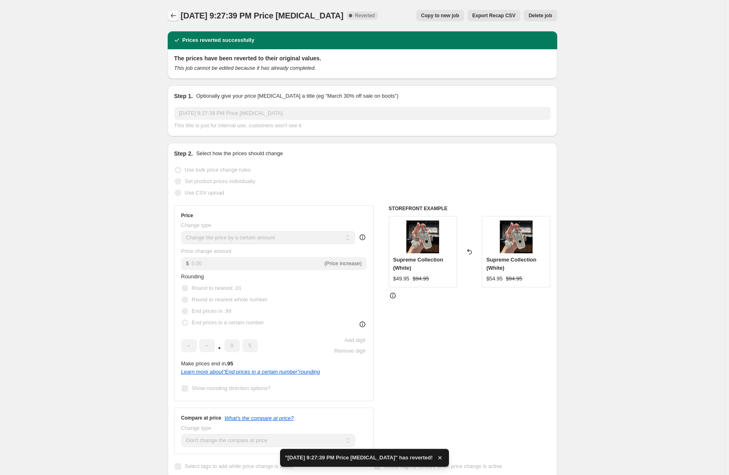
click at [174, 14] on icon "Price change jobs" at bounding box center [173, 15] width 8 height 8
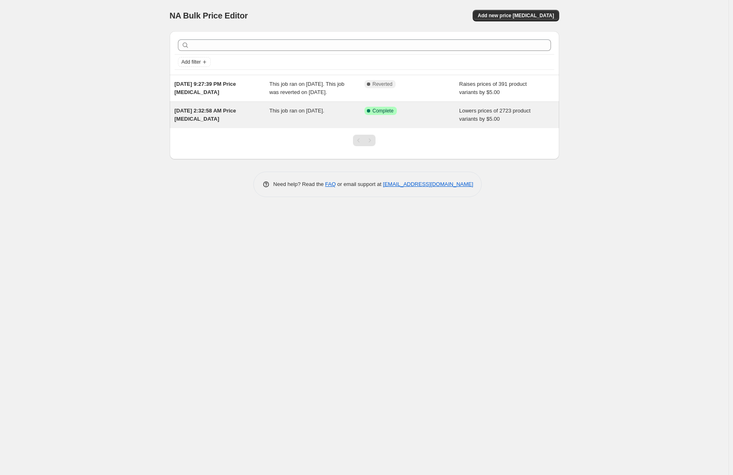
click at [457, 121] on div "Success Complete Complete" at bounding box center [412, 115] width 95 height 16
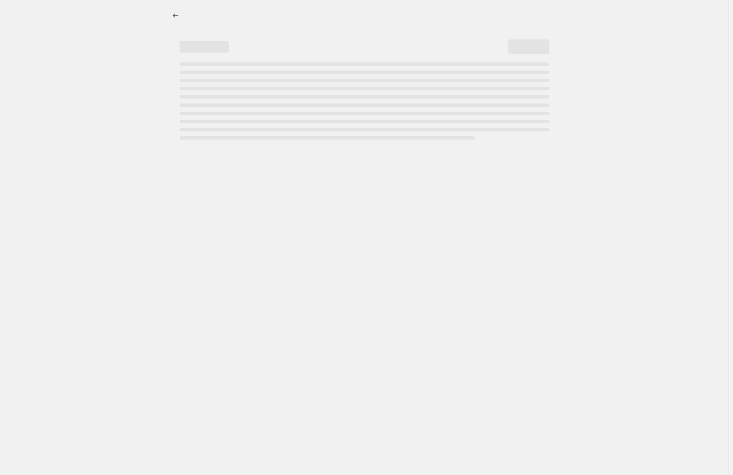
select select "by"
select select "no_change"
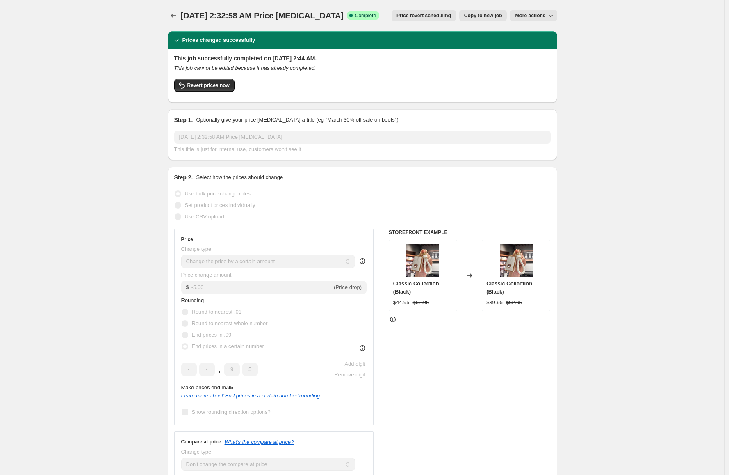
drag, startPoint x: 213, startPoint y: 86, endPoint x: 114, endPoint y: -27, distance: 149.7
click at [114, 0] on html "Home Settings Plans Skip to content [DATE] 2:32:58 AM Price [MEDICAL_DATA]. Thi…" at bounding box center [364, 237] width 729 height 475
click at [214, 89] on button "Revert prices now" at bounding box center [204, 85] width 60 height 13
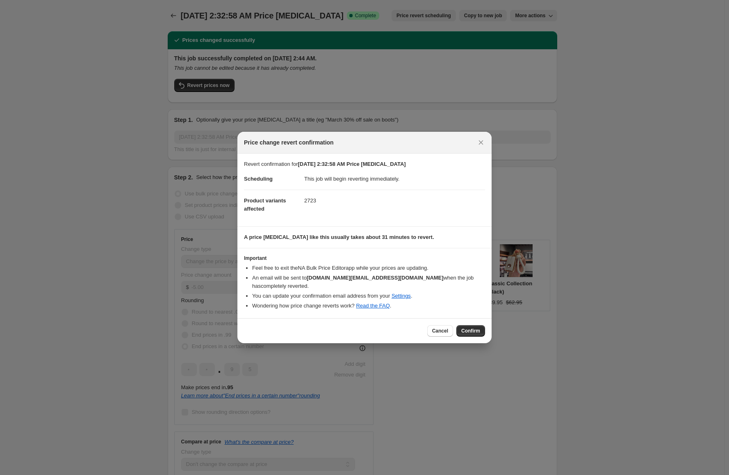
click at [459, 325] on button "Confirm" at bounding box center [471, 330] width 29 height 11
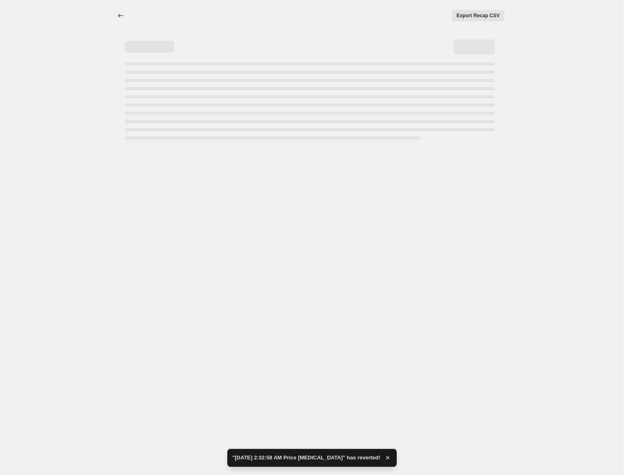
select select "by"
select select "no_change"
